Goal: Task Accomplishment & Management: Manage account settings

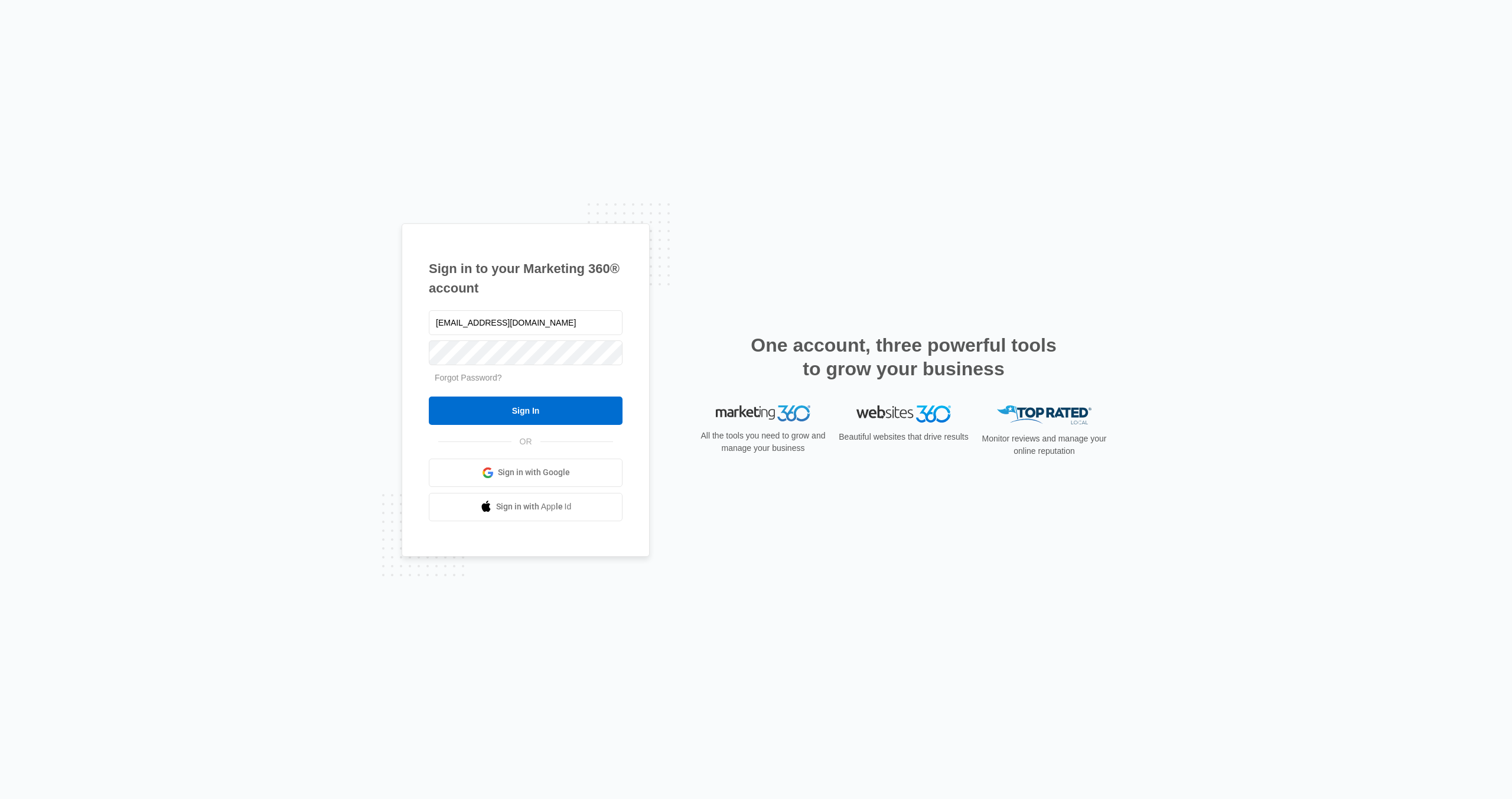
type input "[EMAIL_ADDRESS][DOMAIN_NAME]"
click at [513, 406] on input "Sign In" at bounding box center [525, 410] width 194 height 28
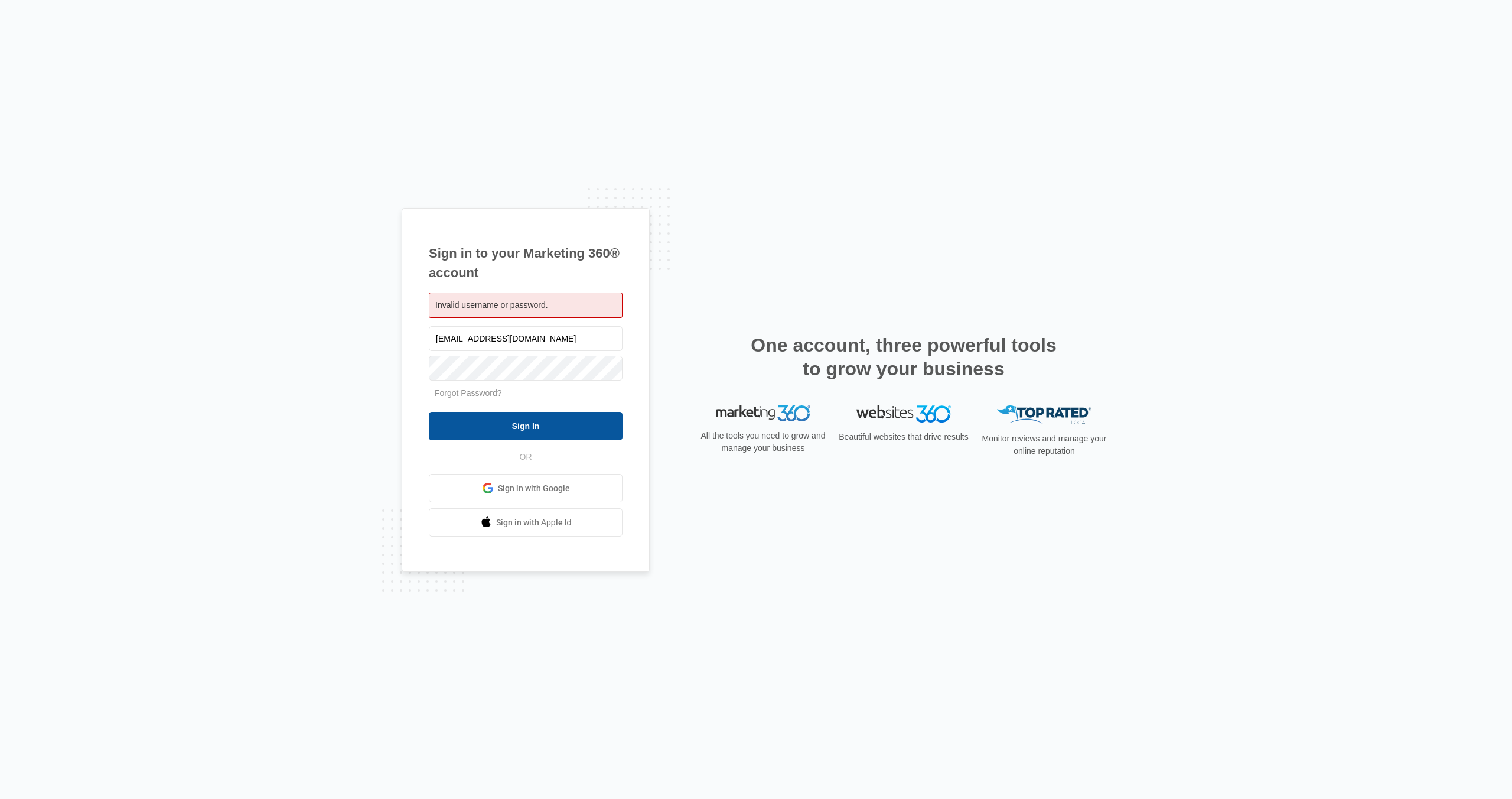
click at [553, 424] on input "Sign In" at bounding box center [525, 426] width 194 height 28
click at [474, 396] on link "Forgot Password?" at bounding box center [468, 393] width 67 height 9
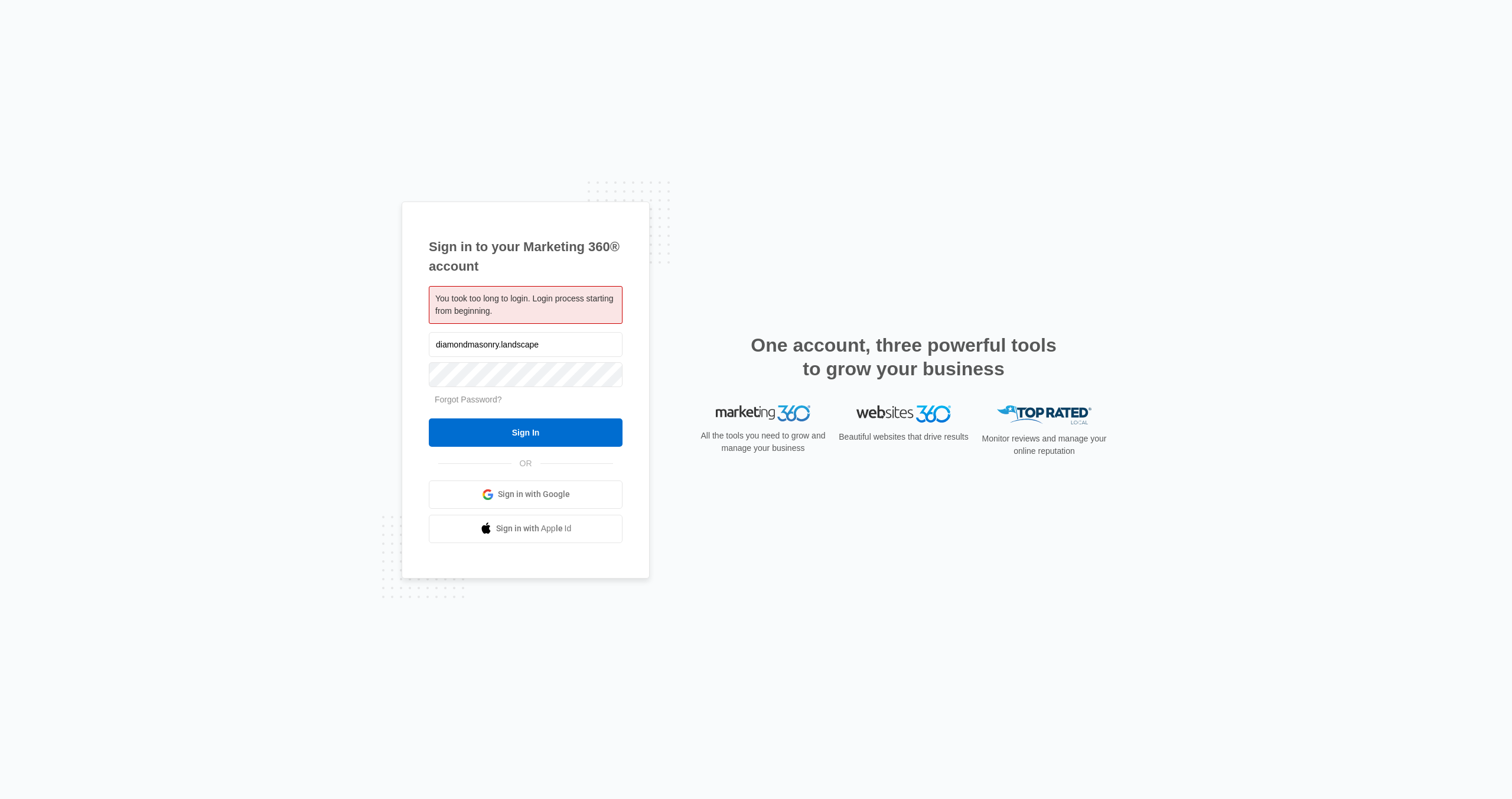
type input "diamondmasonry.landscape"
